Goal: Browse casually: Explore the website without a specific task or goal

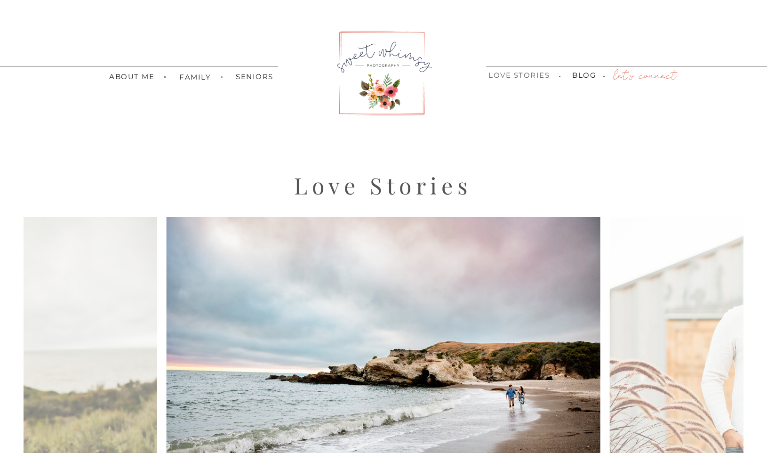
click at [525, 77] on nav "love stories" at bounding box center [519, 76] width 66 height 9
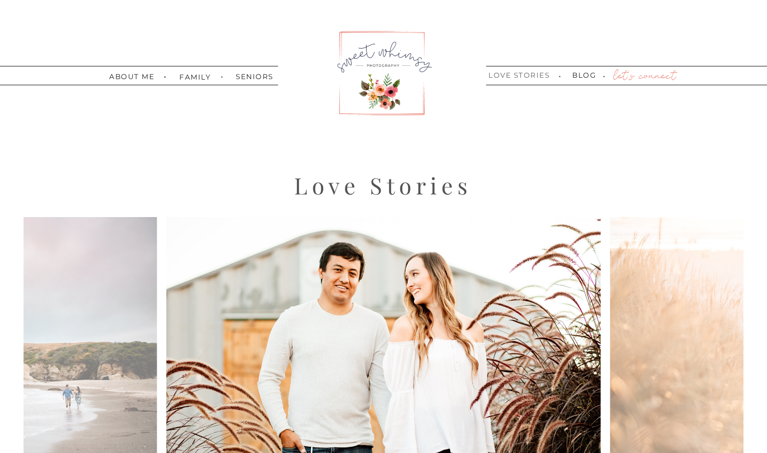
click at [519, 73] on nav "love stories" at bounding box center [519, 76] width 66 height 9
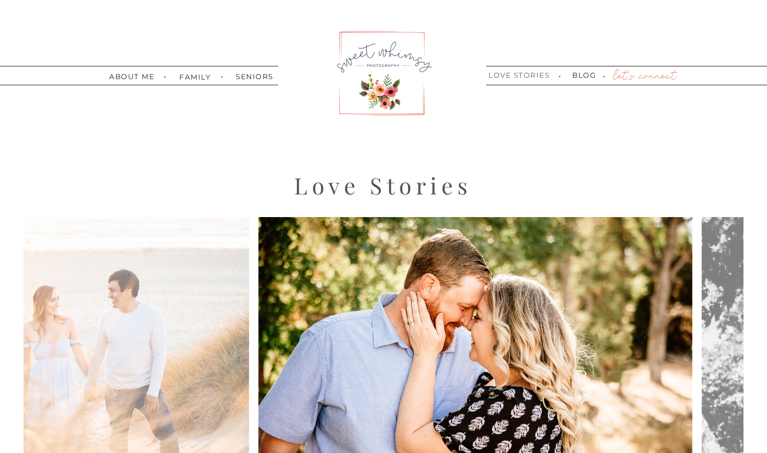
click at [523, 73] on nav "love stories" at bounding box center [519, 76] width 66 height 9
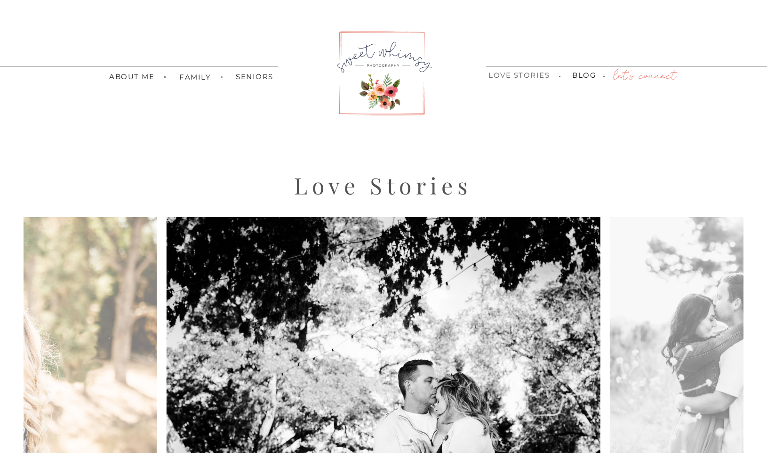
click at [523, 74] on nav "love stories" at bounding box center [519, 76] width 66 height 9
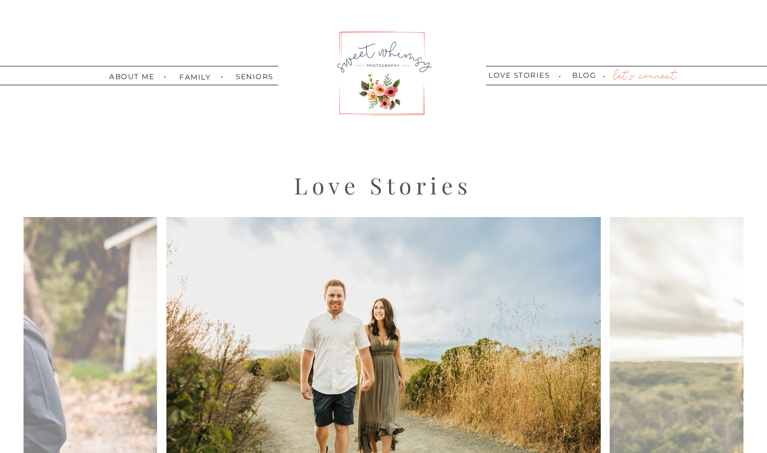
scroll to position [117, 0]
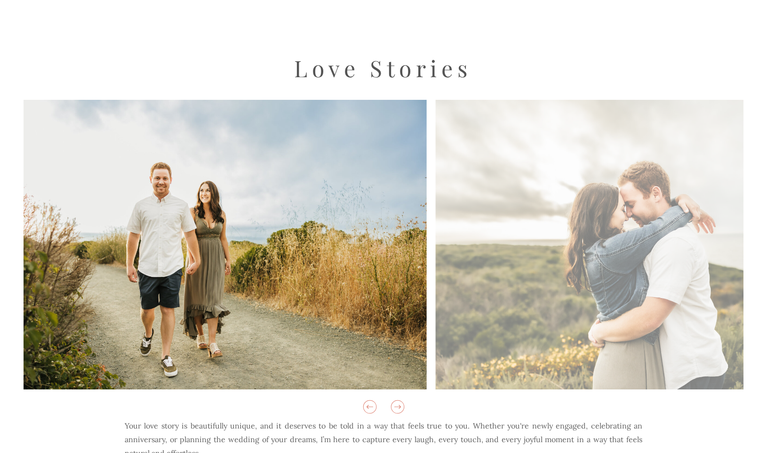
click at [489, 238] on img at bounding box center [653, 244] width 434 height 289
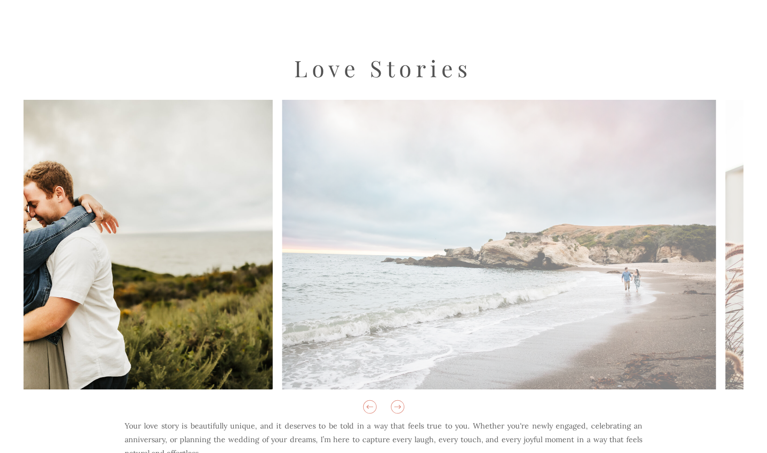
click at [282, 262] on img at bounding box center [499, 244] width 434 height 289
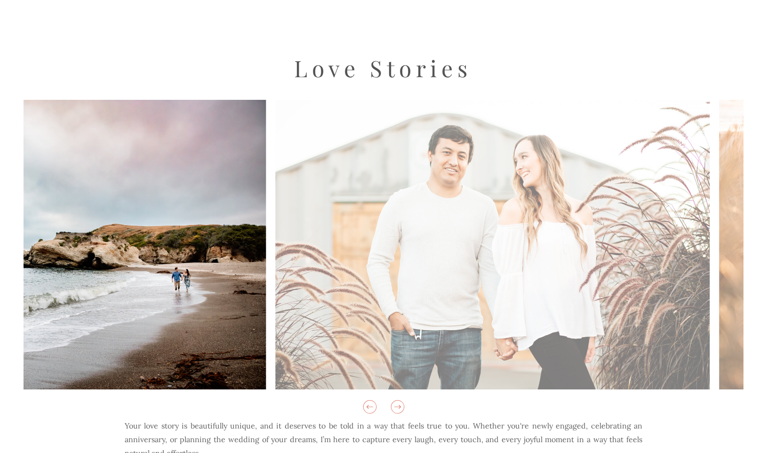
click at [170, 252] on img at bounding box center [49, 244] width 434 height 289
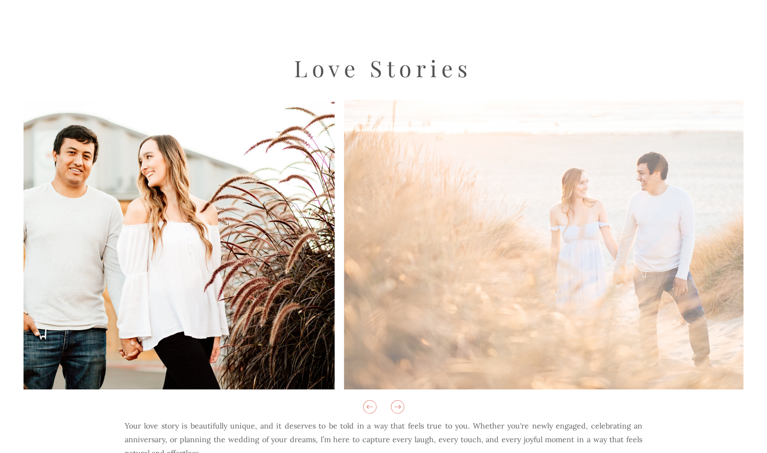
click at [144, 247] on img at bounding box center [118, 244] width 434 height 289
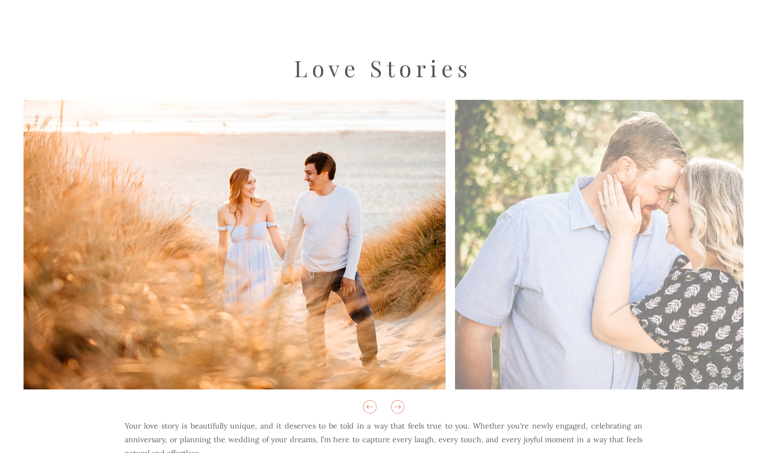
click at [246, 231] on img at bounding box center [229, 244] width 434 height 289
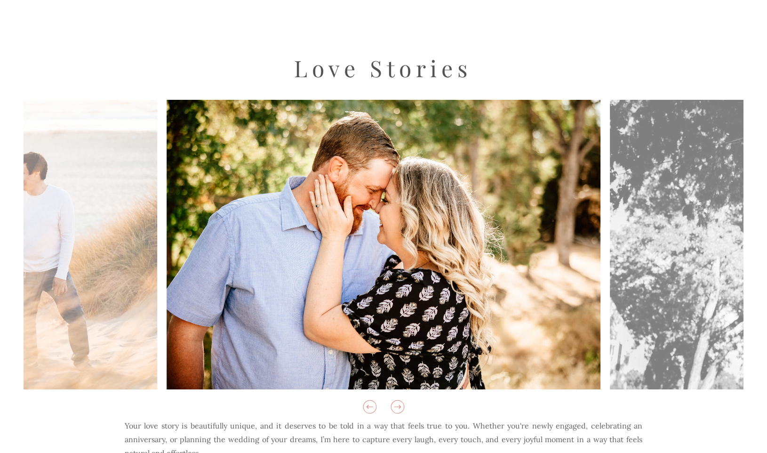
click at [249, 212] on img at bounding box center [384, 244] width 434 height 289
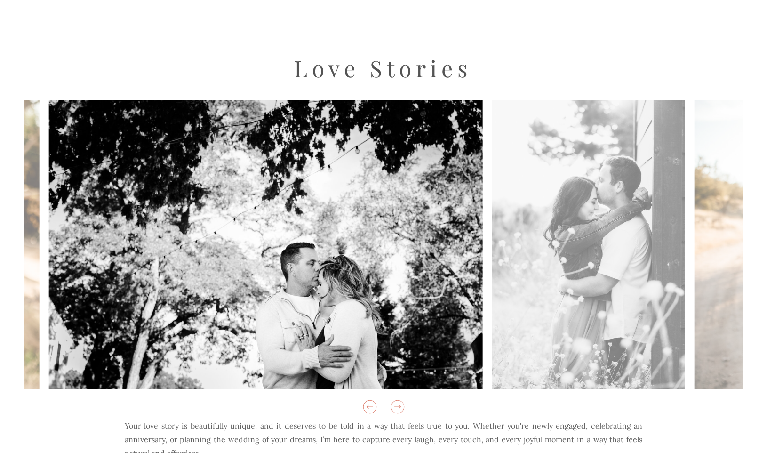
click at [299, 211] on img at bounding box center [266, 244] width 434 height 289
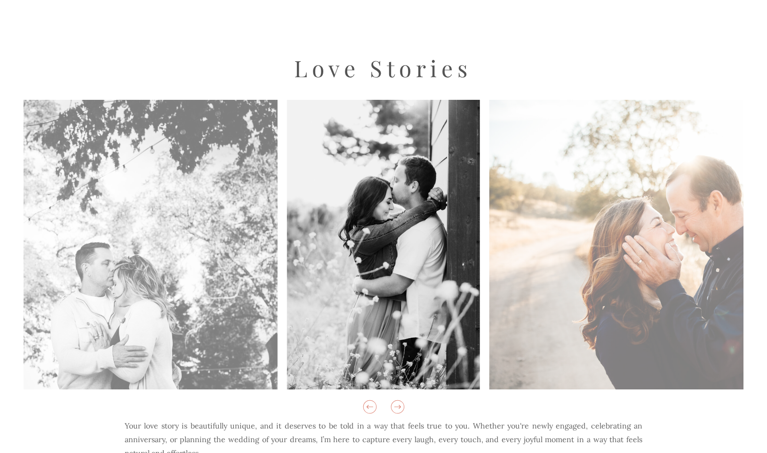
click at [489, 191] on img at bounding box center [706, 244] width 434 height 289
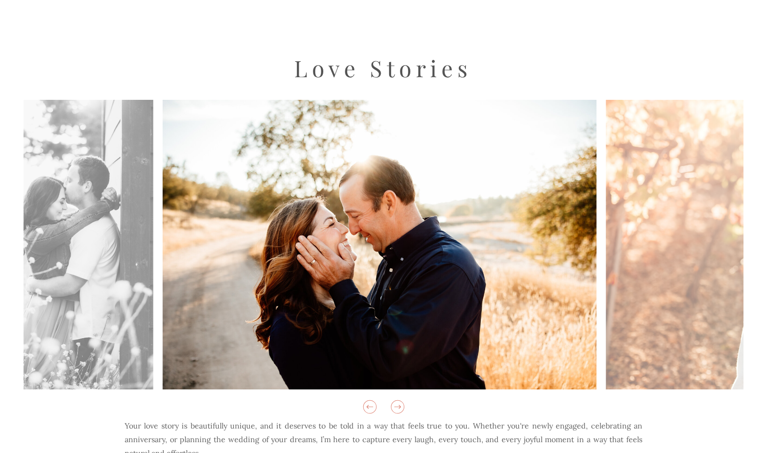
click at [198, 257] on img at bounding box center [380, 244] width 434 height 289
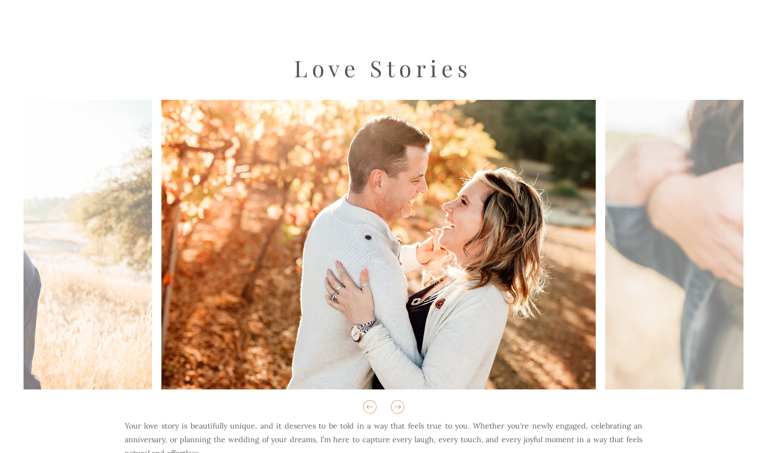
click at [239, 243] on img at bounding box center [378, 244] width 434 height 289
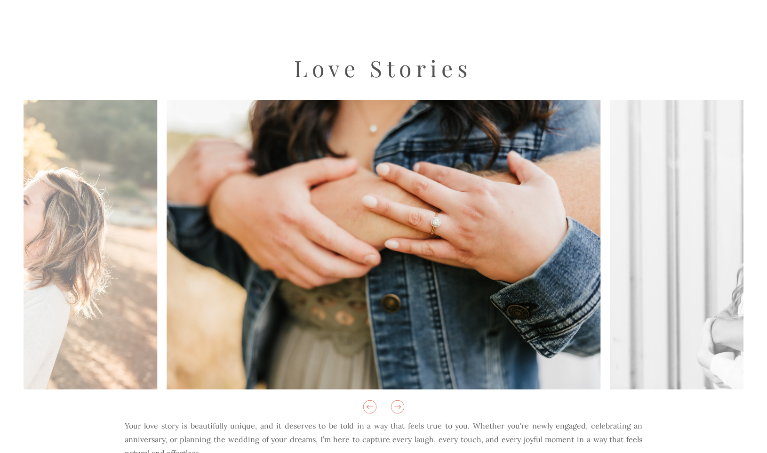
scroll to position [0, 0]
